Goal: Information Seeking & Learning: Learn about a topic

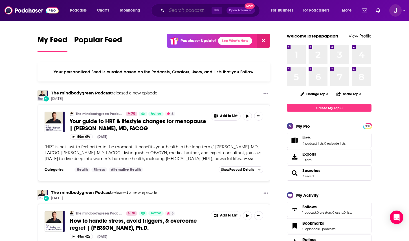
click at [184, 11] on input "Search podcasts, credits, & more..." at bounding box center [189, 10] width 45 height 9
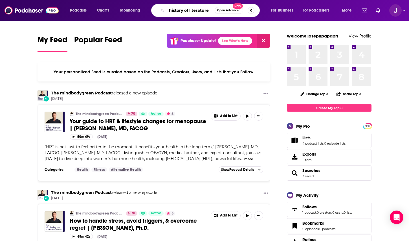
type input "history of literature"
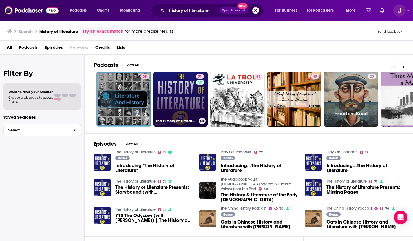
click at [172, 86] on link "71 The History of Literature" at bounding box center [180, 99] width 55 height 55
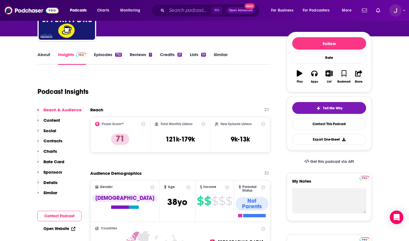
scroll to position [87, 0]
